Goal: Navigation & Orientation: Find specific page/section

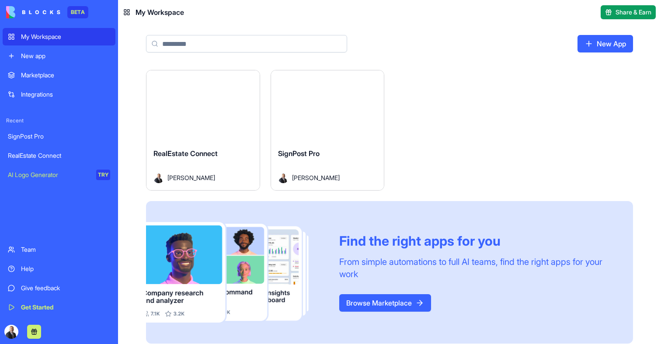
click at [208, 106] on button "Launch" at bounding box center [203, 105] width 66 height 17
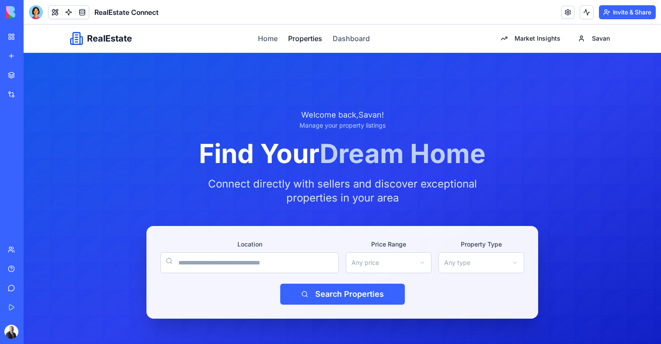
click at [294, 41] on link "Properties" at bounding box center [305, 38] width 34 height 10
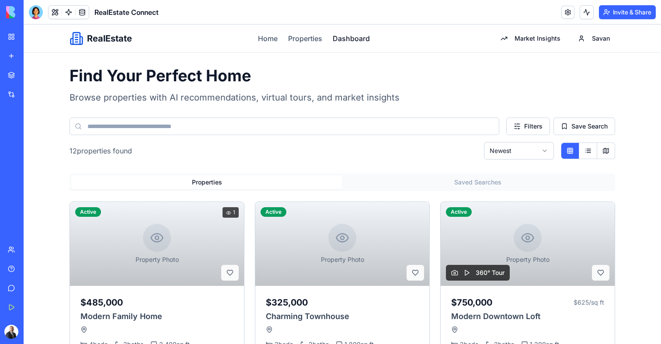
click at [349, 38] on link "Dashboard" at bounding box center [351, 38] width 37 height 10
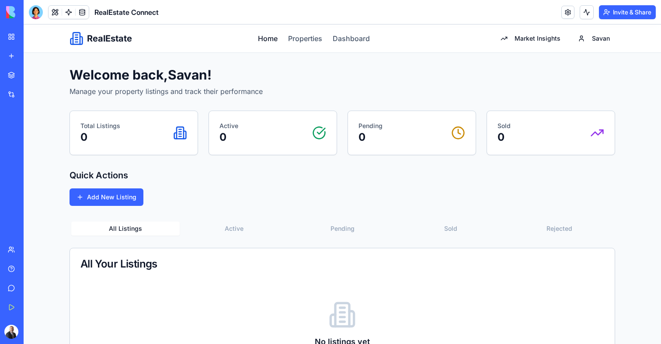
click at [273, 38] on link "Home" at bounding box center [268, 38] width 20 height 10
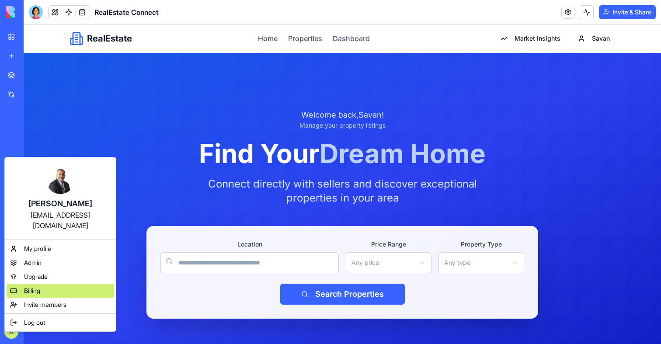
click at [22, 284] on div "Billing" at bounding box center [61, 291] width 108 height 14
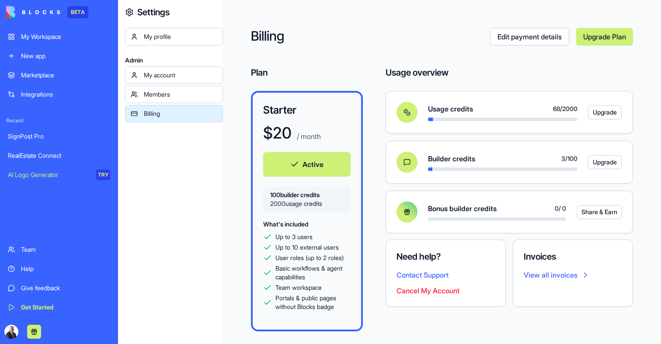
click at [39, 35] on div "My Workspace" at bounding box center [65, 36] width 89 height 9
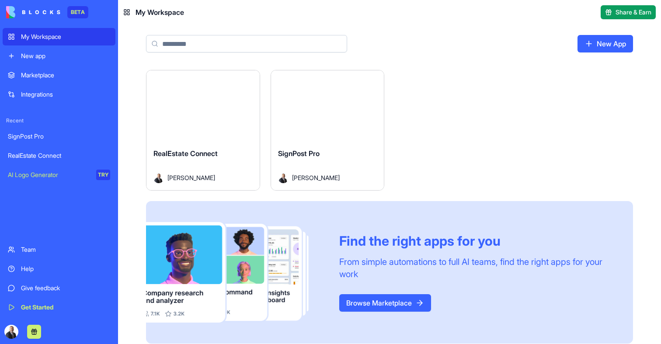
click at [335, 133] on div "Launch" at bounding box center [327, 105] width 113 height 71
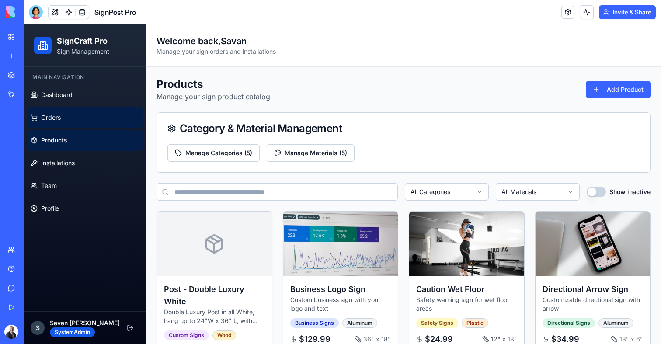
click at [81, 121] on link "Orders" at bounding box center [84, 117] width 115 height 21
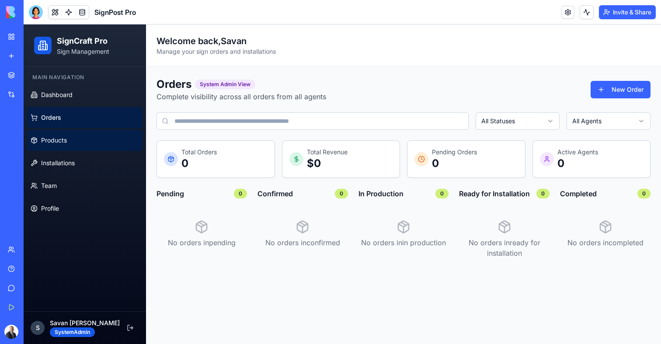
click at [69, 141] on link "Products" at bounding box center [84, 140] width 115 height 21
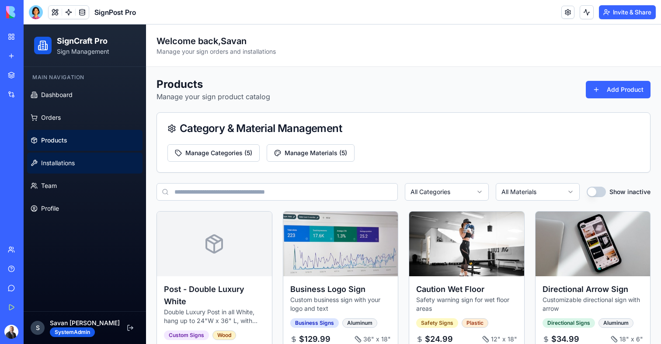
click at [68, 157] on link "Installations" at bounding box center [84, 163] width 115 height 21
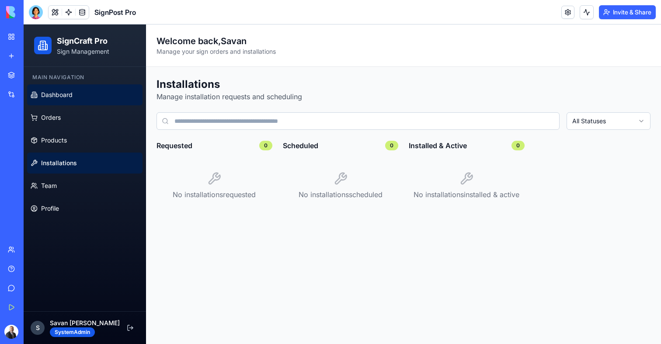
click at [69, 104] on link "Dashboard" at bounding box center [84, 94] width 115 height 21
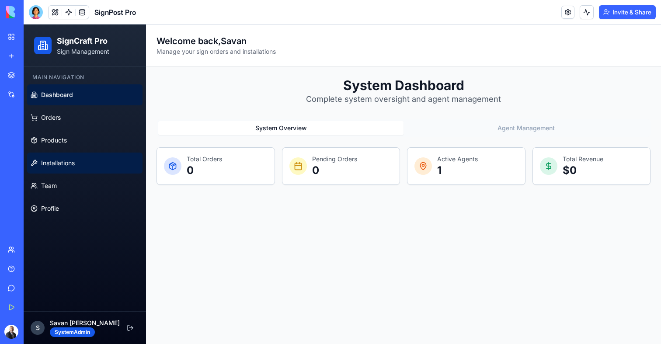
click at [60, 161] on span "Installations" at bounding box center [58, 163] width 34 height 9
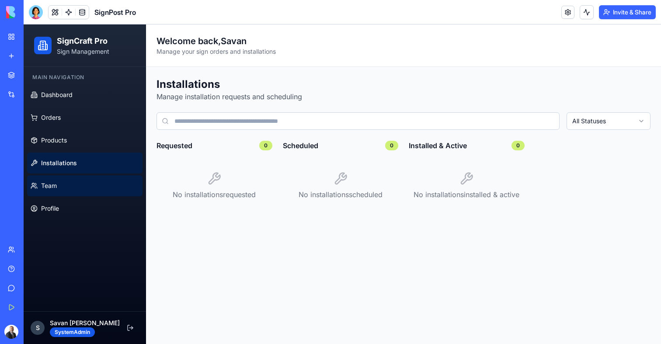
click at [60, 193] on link "Team" at bounding box center [84, 185] width 115 height 21
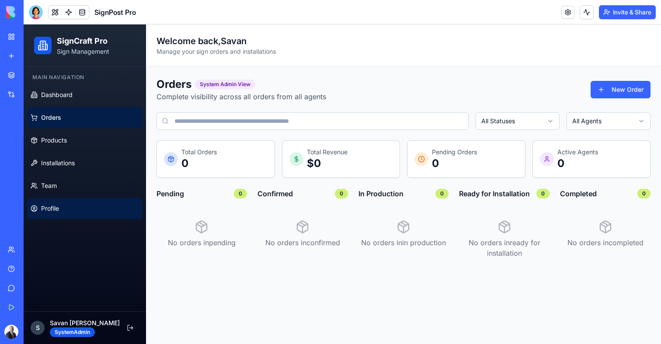
click at [56, 206] on span "Profile" at bounding box center [50, 208] width 18 height 9
click at [40, 209] on link "Profile" at bounding box center [84, 208] width 115 height 21
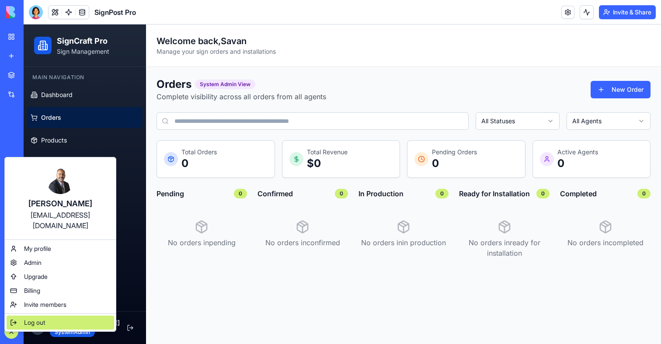
click at [24, 316] on div "Log out" at bounding box center [61, 323] width 108 height 14
